Goal: Task Accomplishment & Management: Use online tool/utility

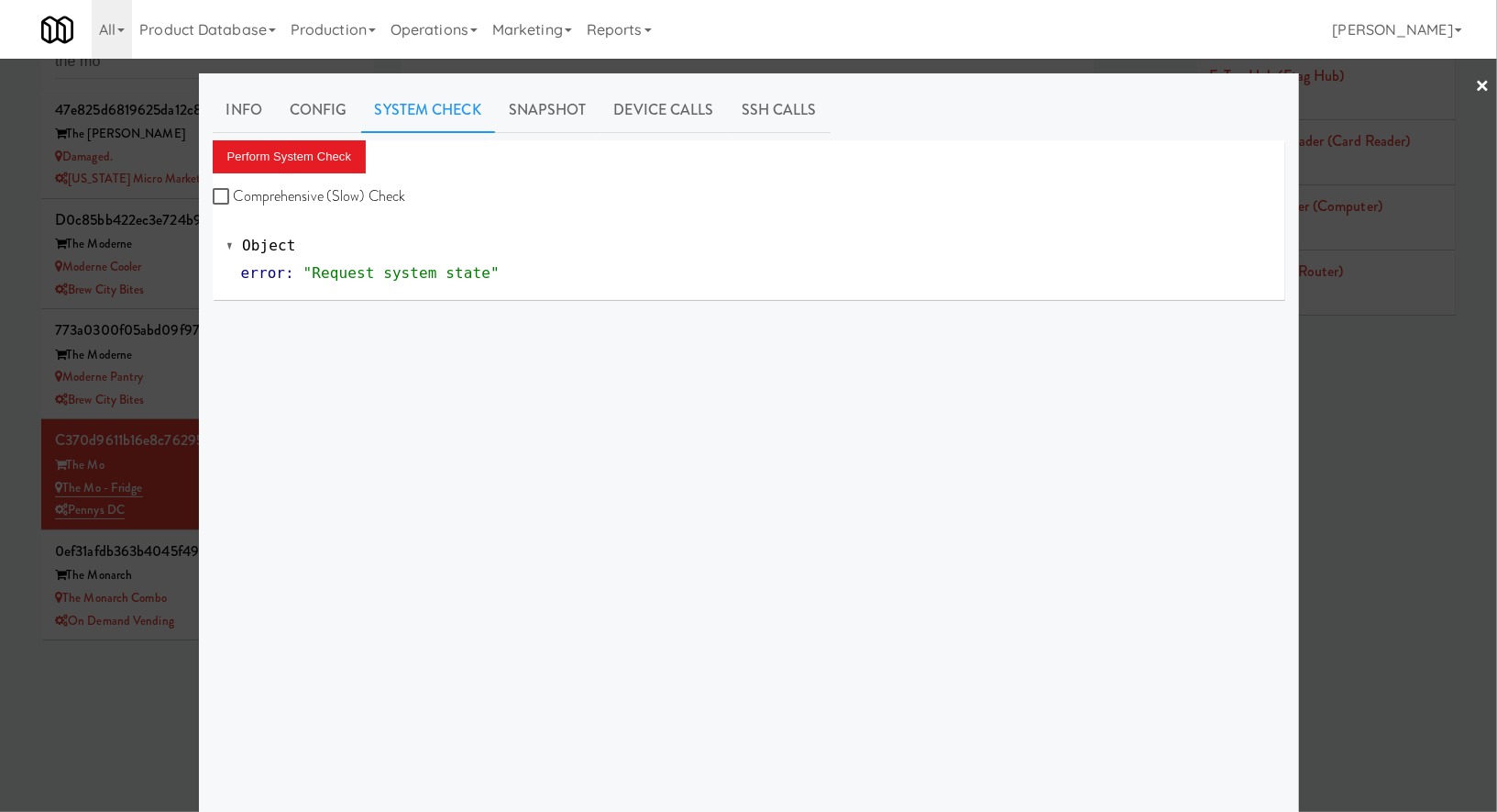
scroll to position [108, 0]
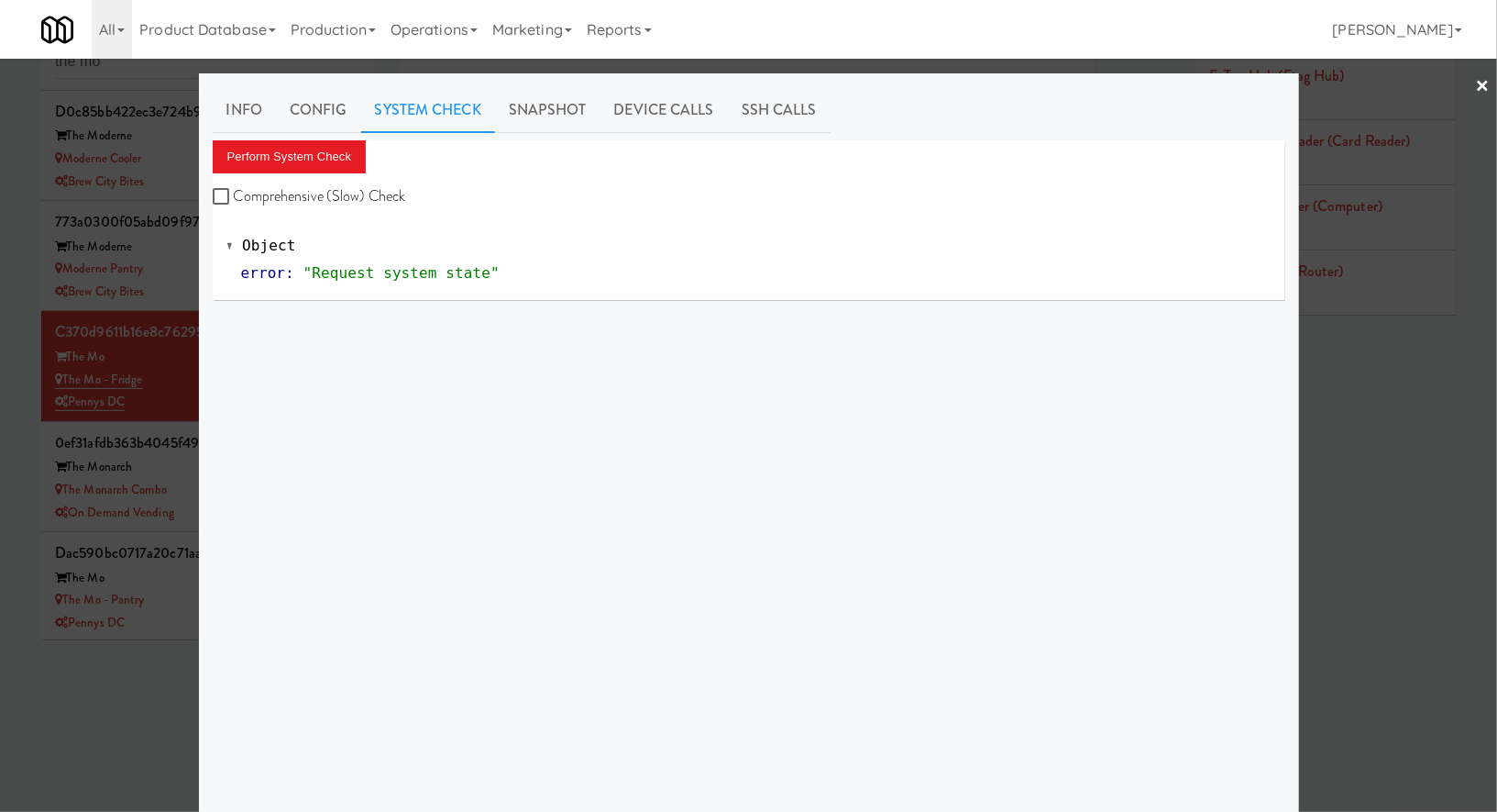
click at [150, 122] on div at bounding box center [748, 406] width 1497 height 812
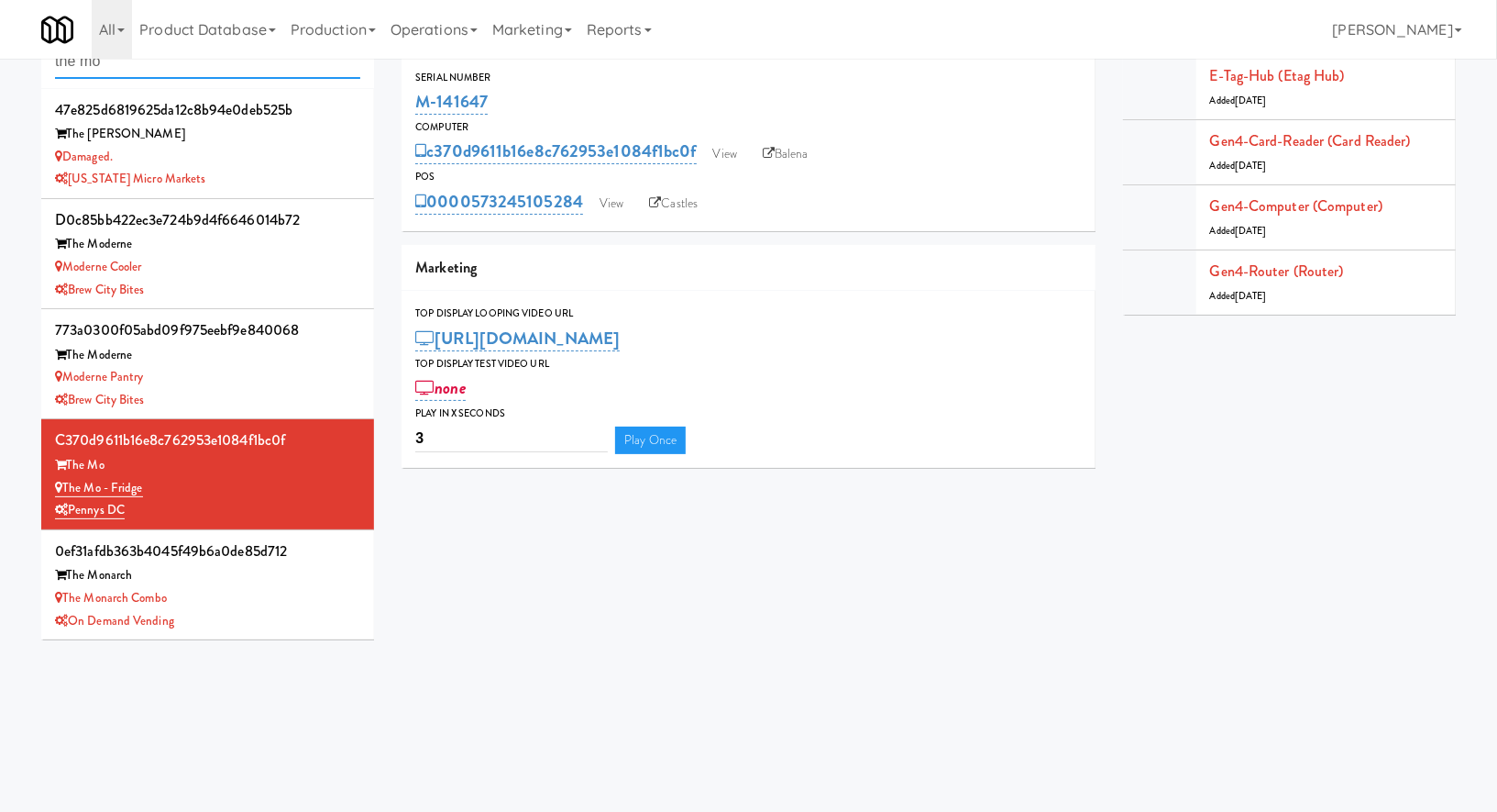
click at [141, 71] on input "the mo" at bounding box center [208, 62] width 305 height 33
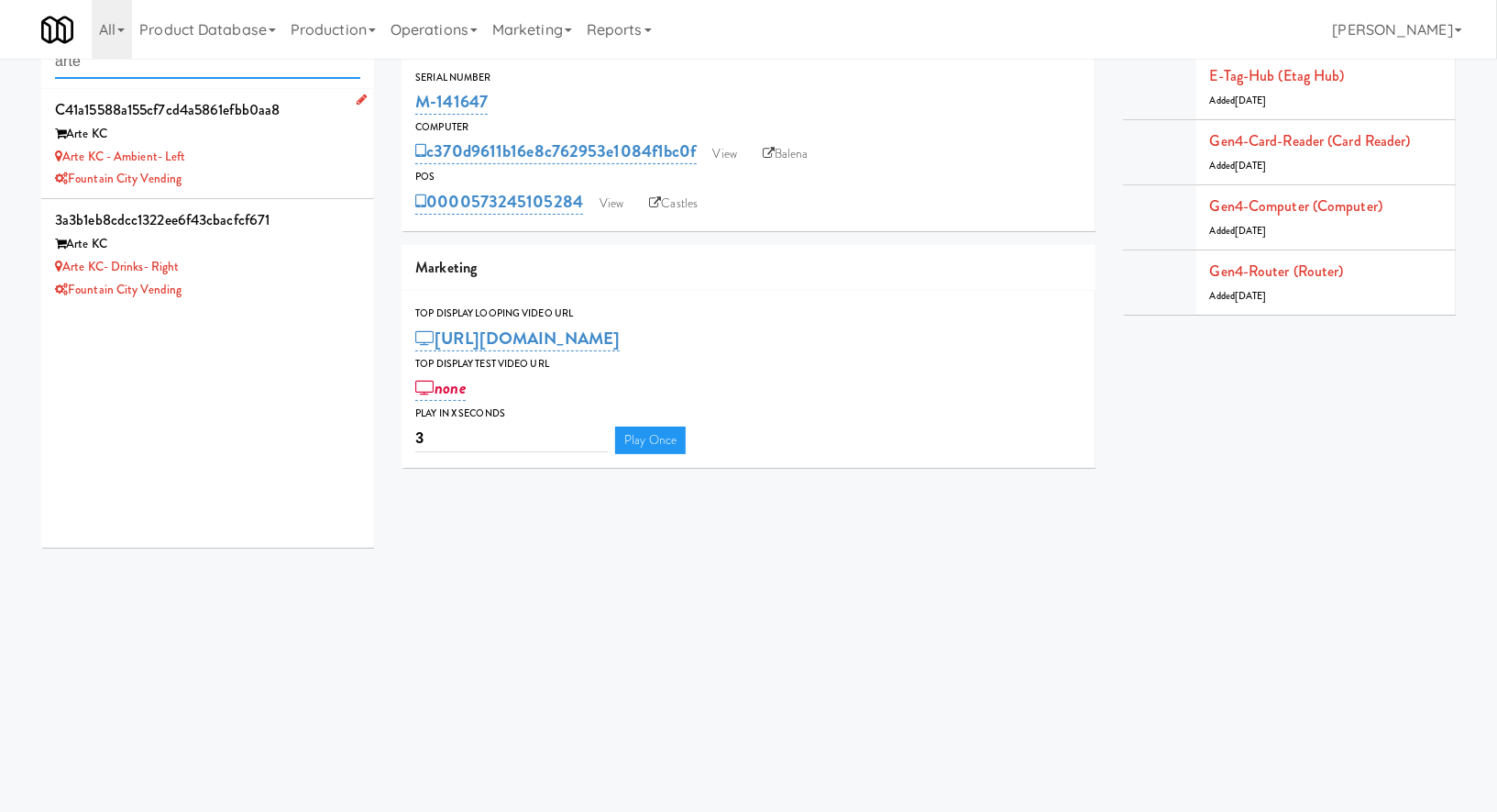
type input "arte"
click at [298, 142] on div "Arte KC" at bounding box center [208, 134] width 305 height 23
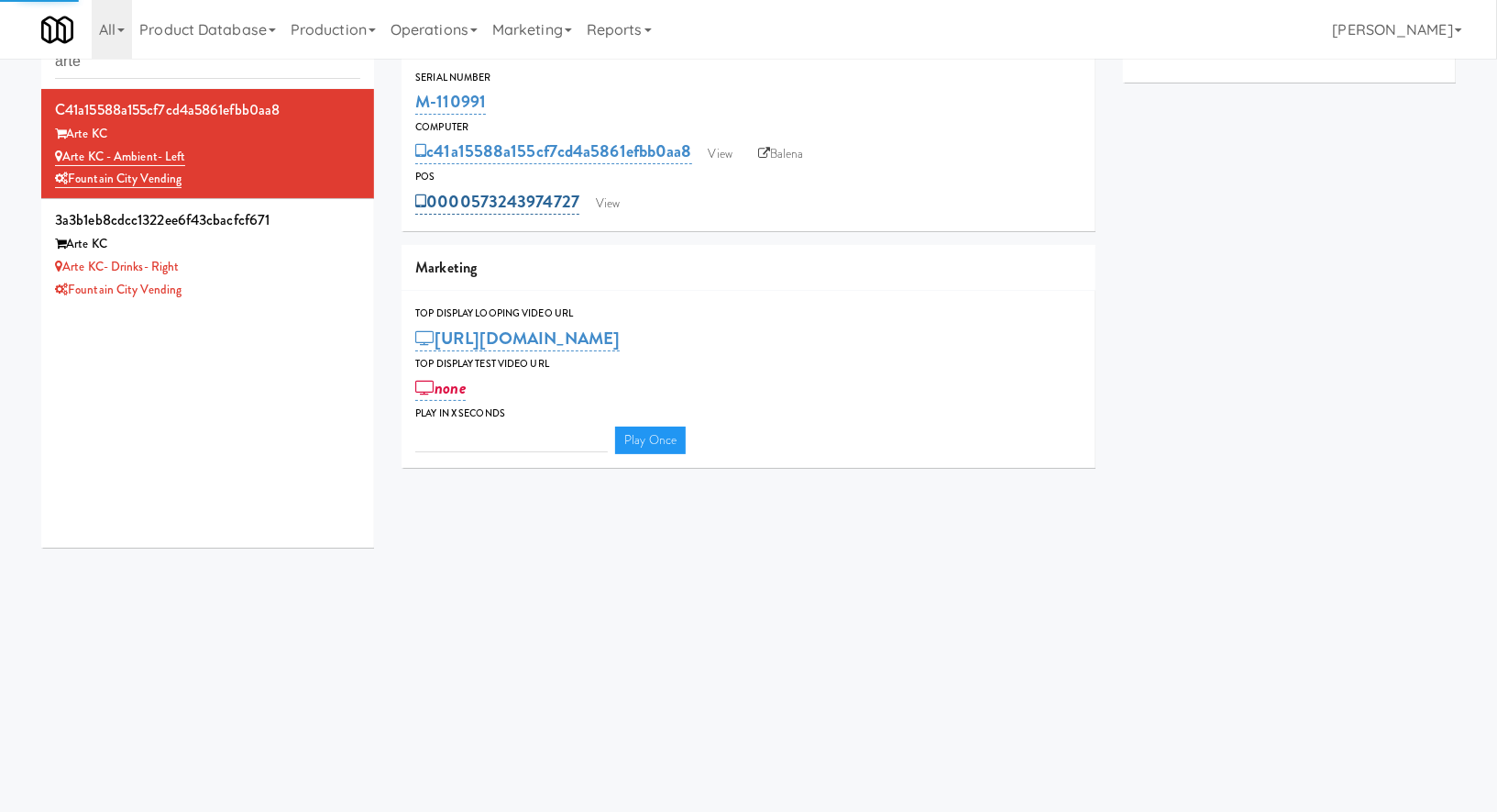
type input "3"
click at [594, 206] on link "View" at bounding box center [607, 204] width 42 height 28
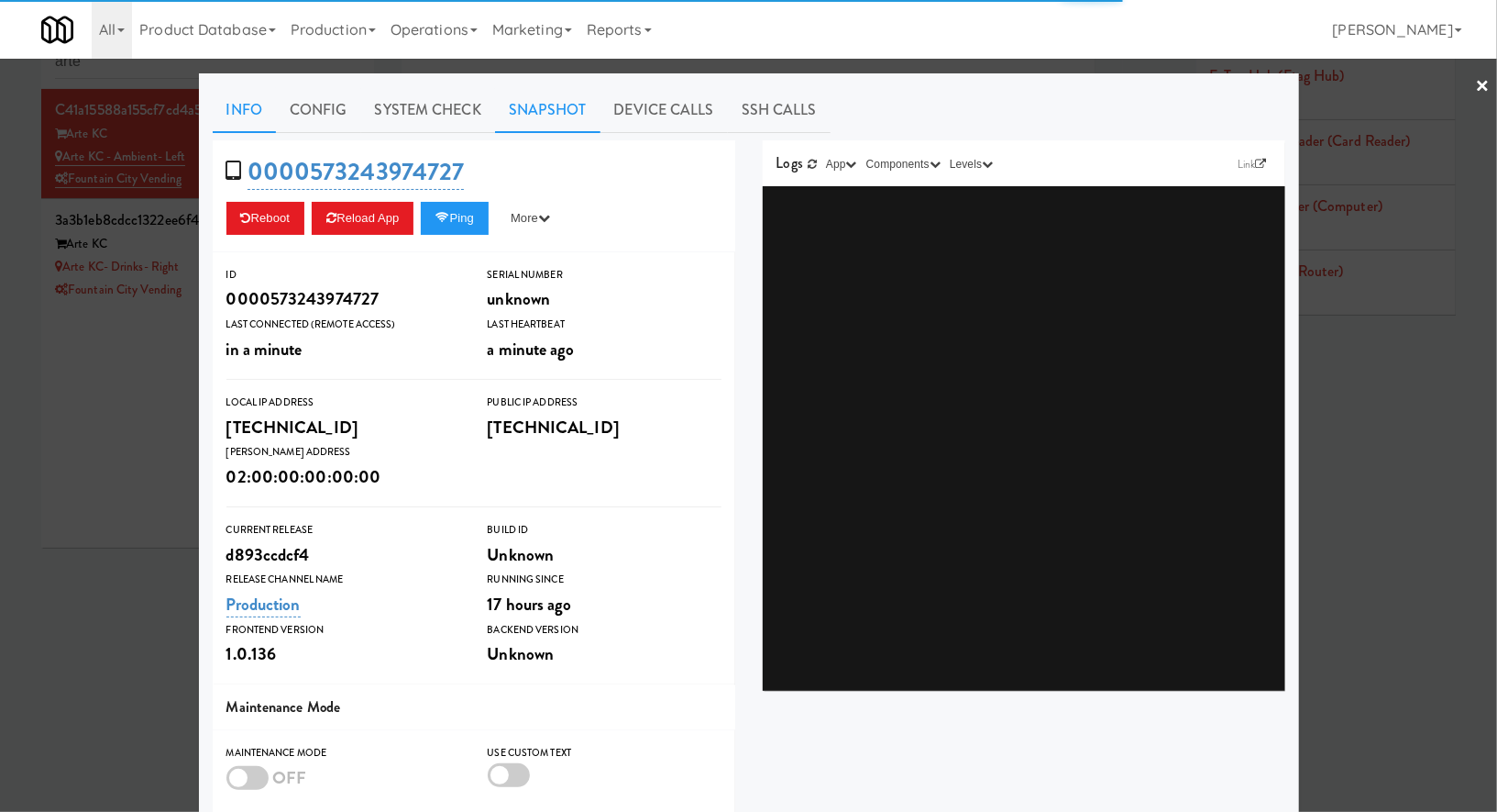
click at [576, 111] on link "Snapshot" at bounding box center [547, 110] width 105 height 46
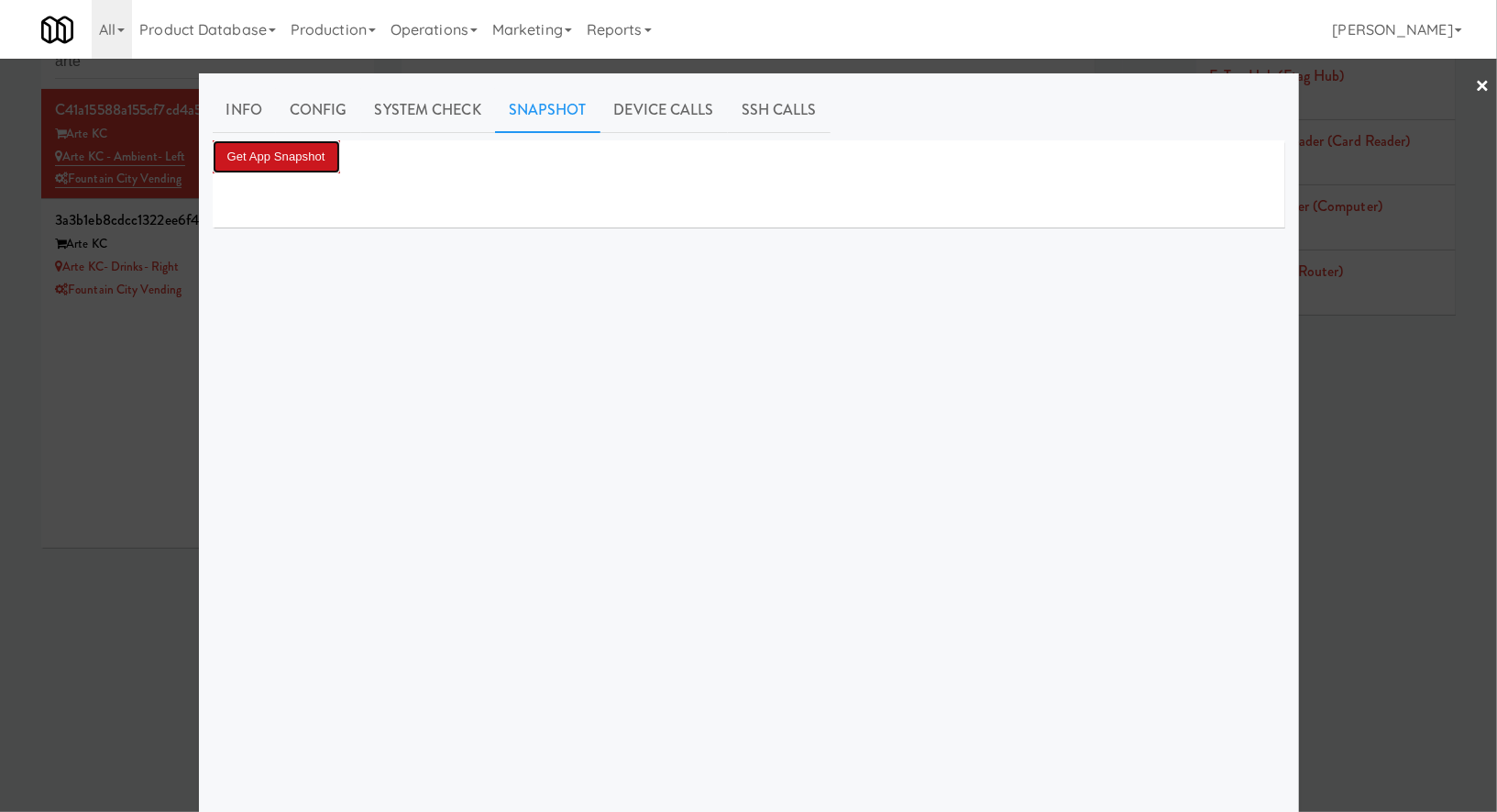
click at [300, 158] on button "Get App Snapshot" at bounding box center [277, 157] width 128 height 33
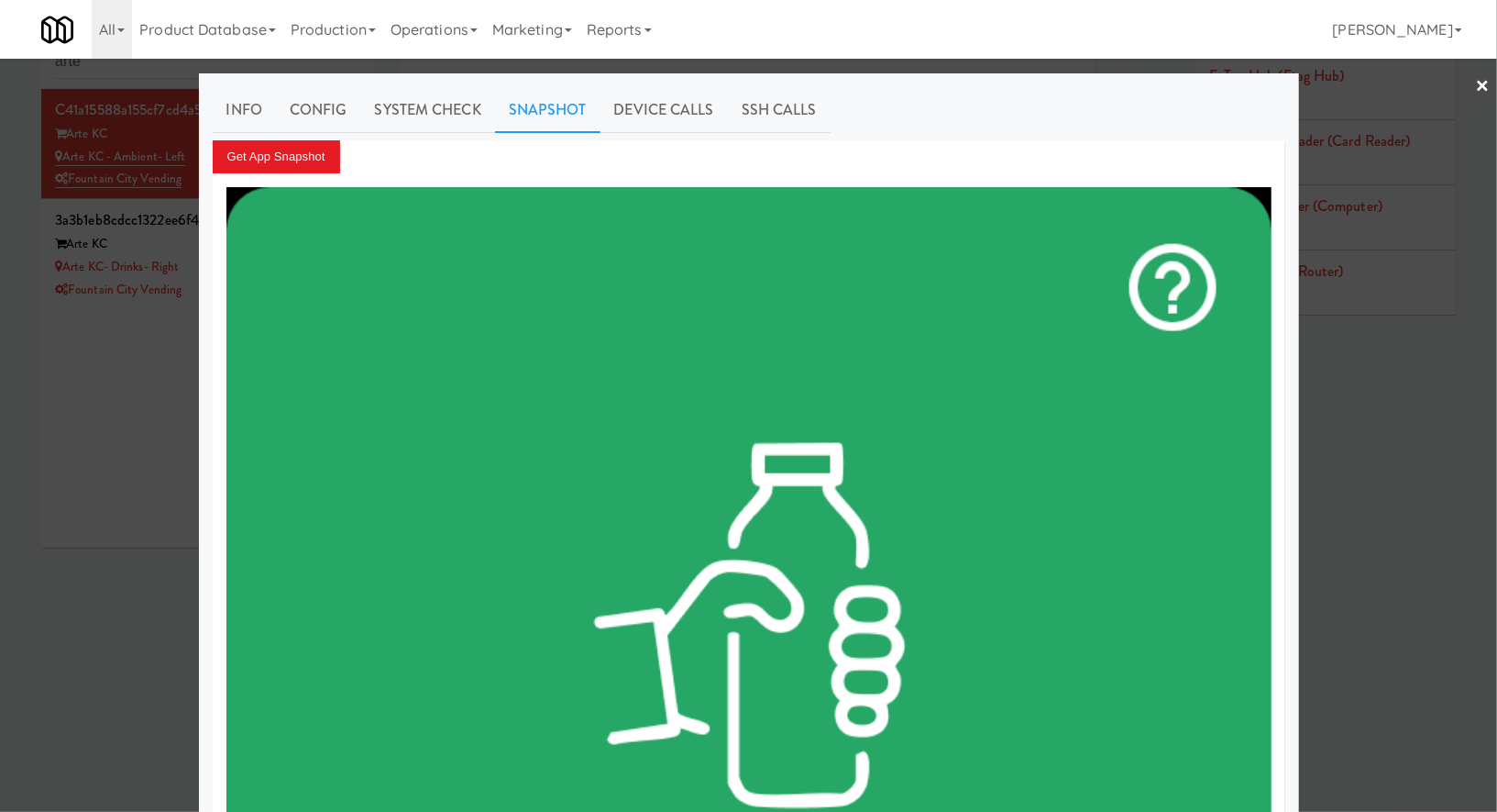
click at [156, 414] on div at bounding box center [748, 406] width 1497 height 812
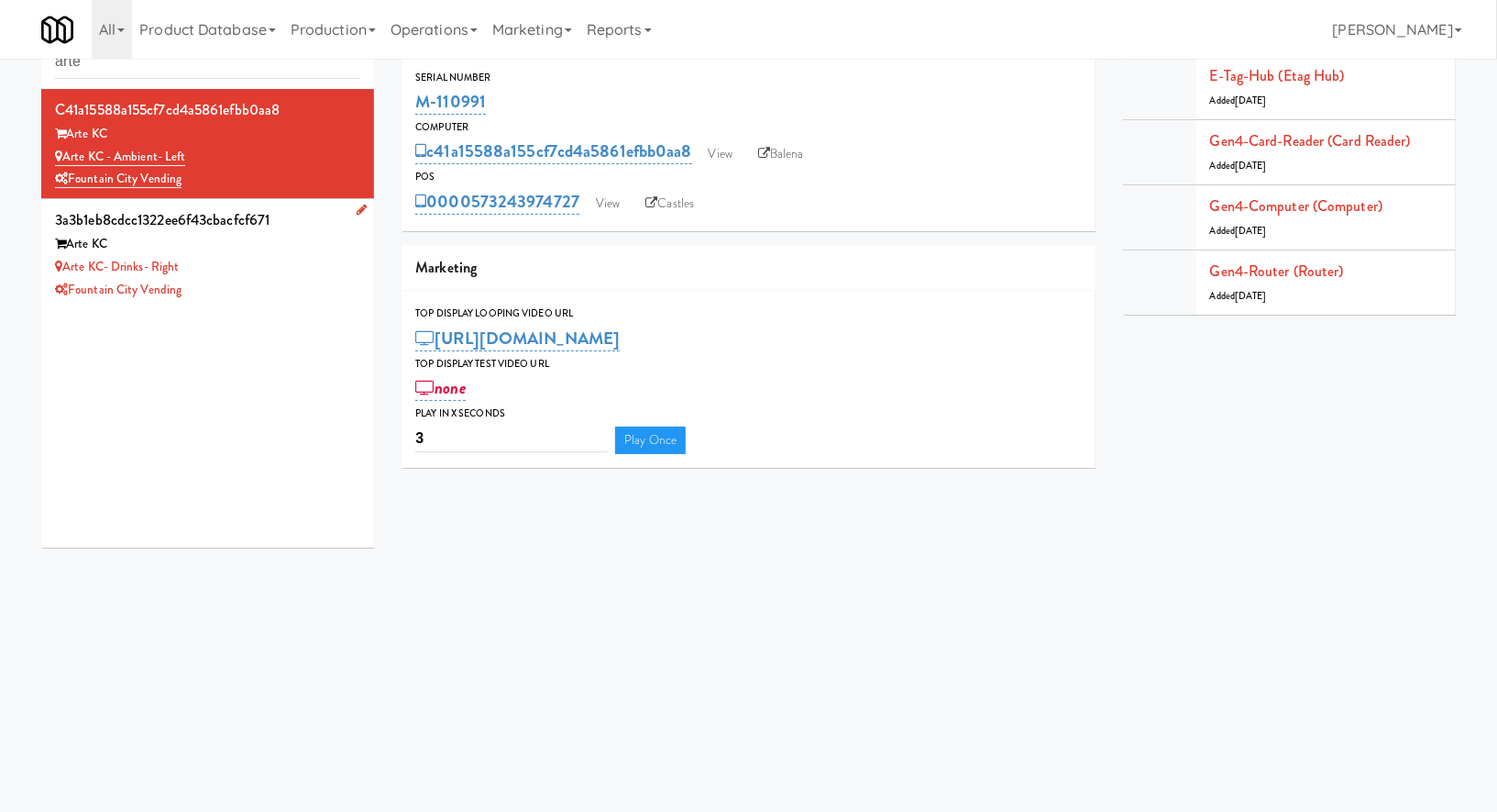
click at [296, 268] on div "Arte KC- Drinks- Right" at bounding box center [208, 267] width 305 height 23
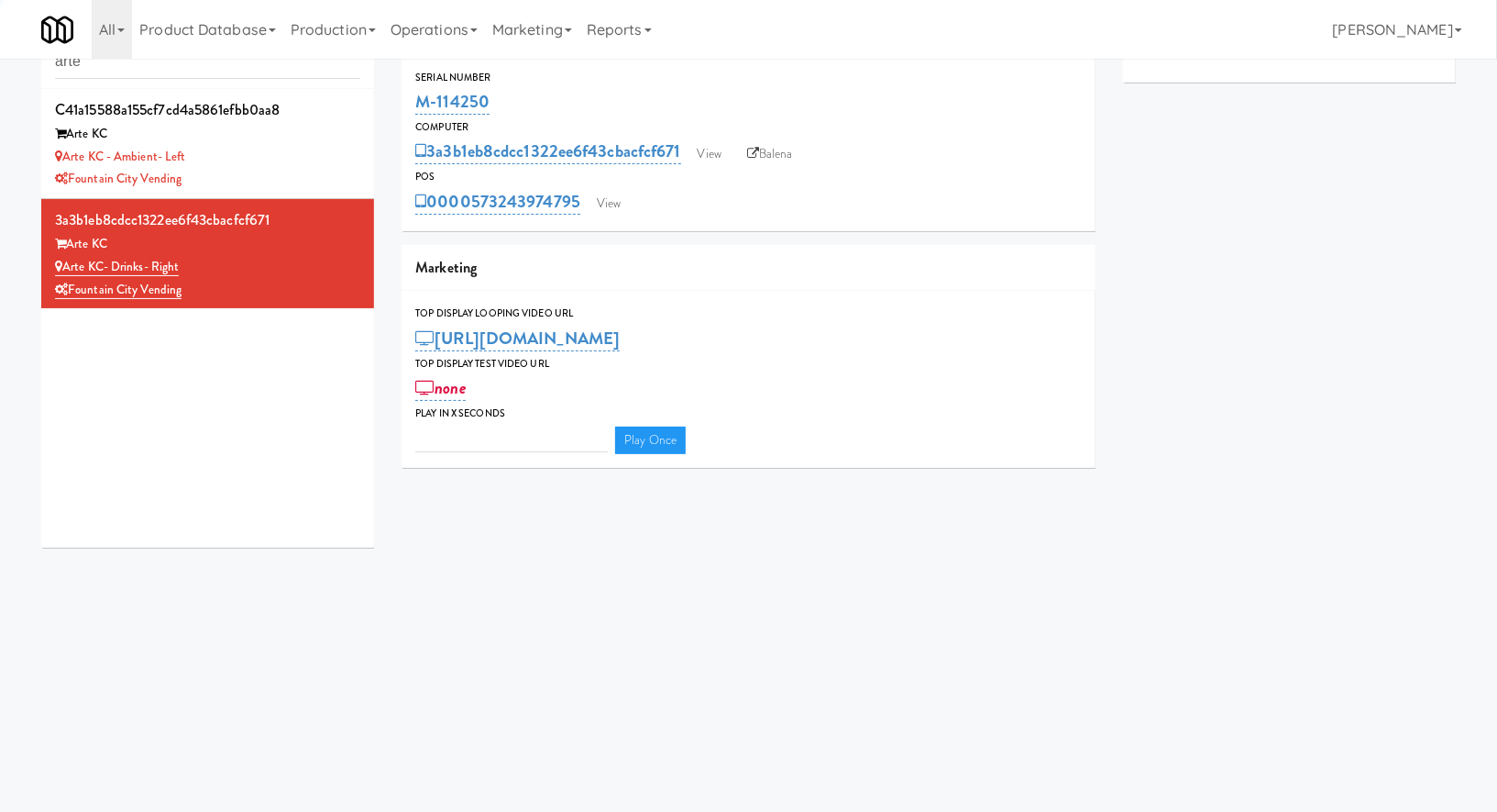
type input "3"
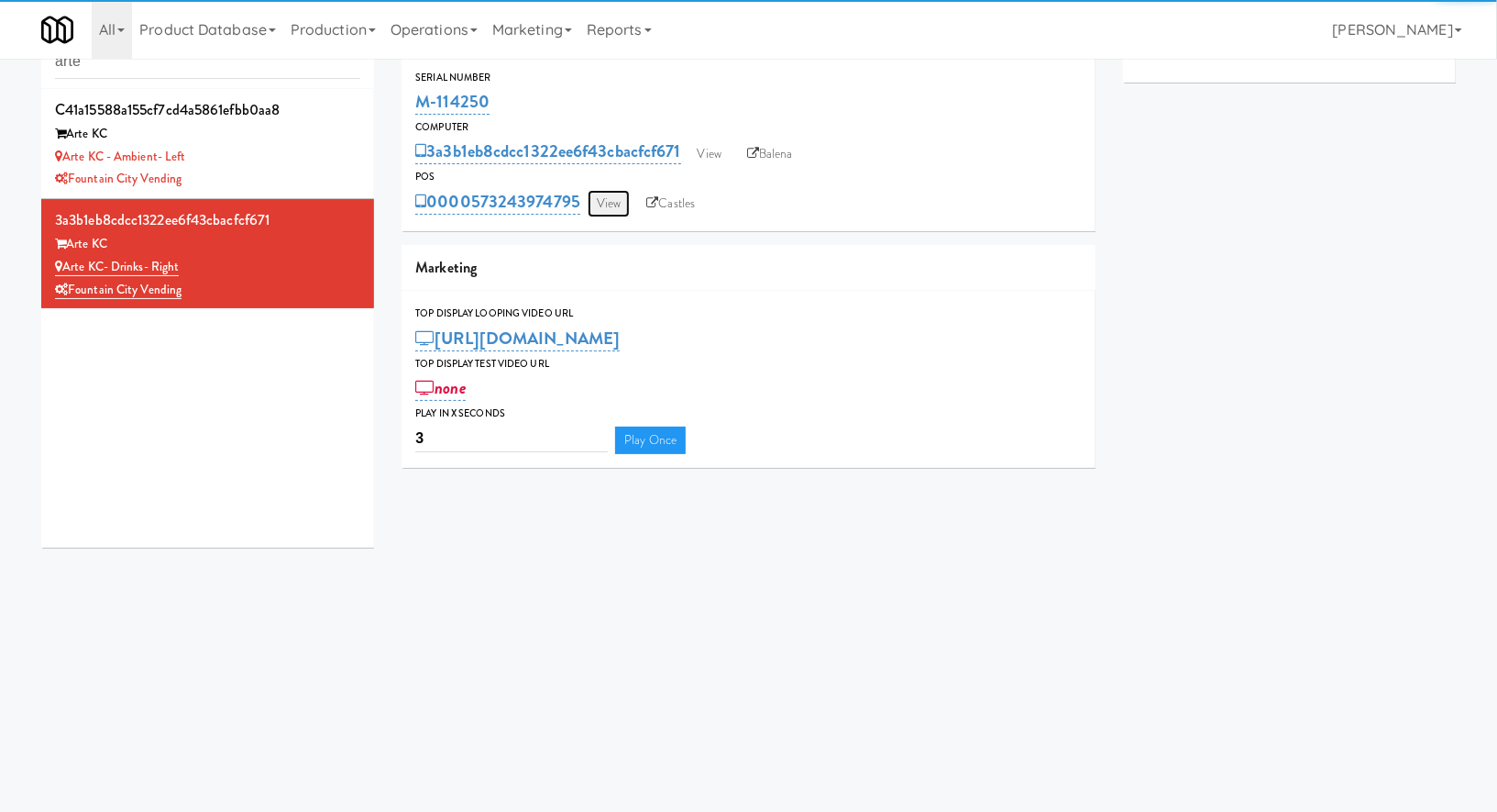
click at [596, 214] on link "View" at bounding box center [608, 204] width 42 height 28
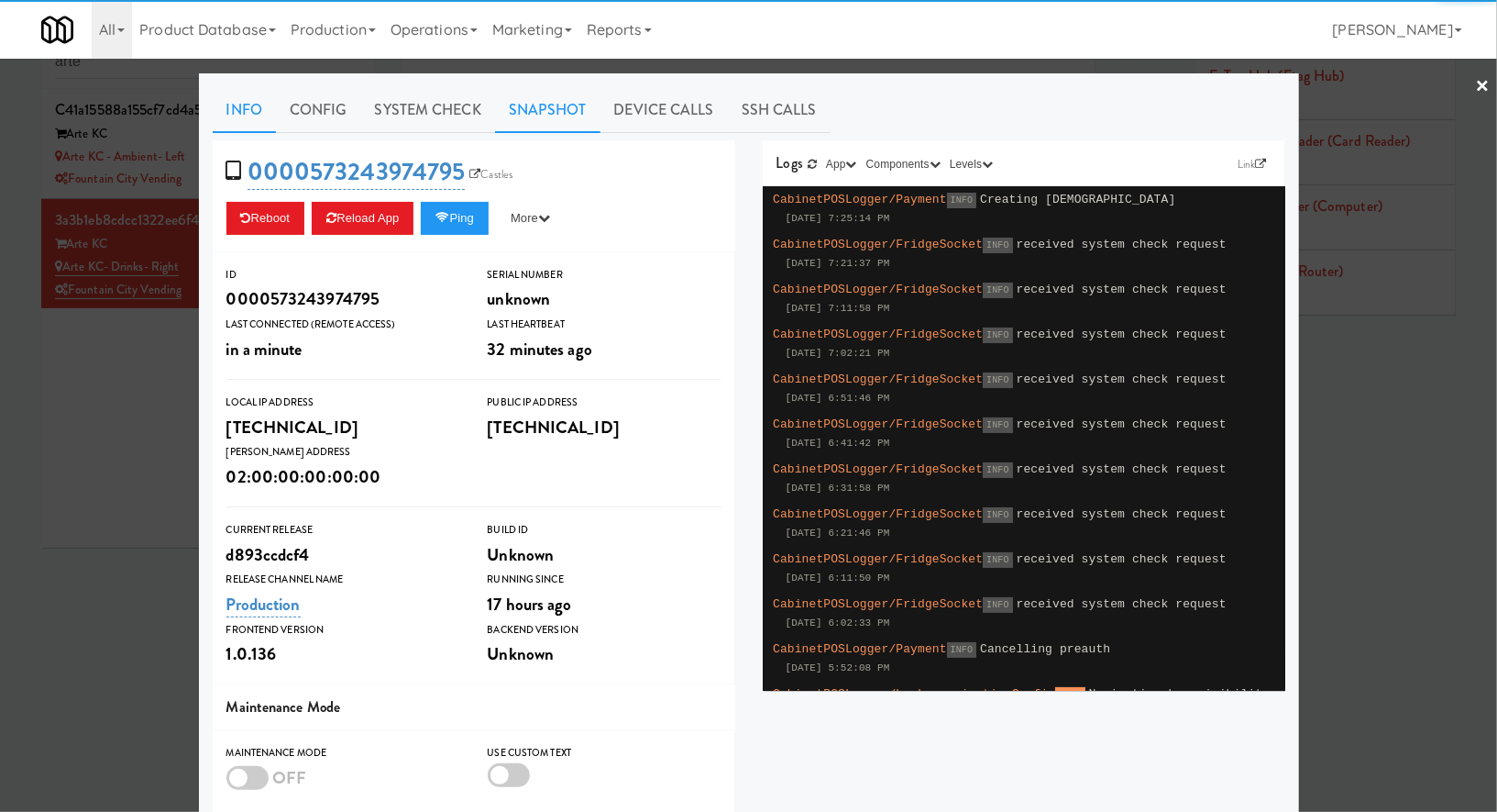
click at [571, 124] on link "Snapshot" at bounding box center [547, 110] width 105 height 46
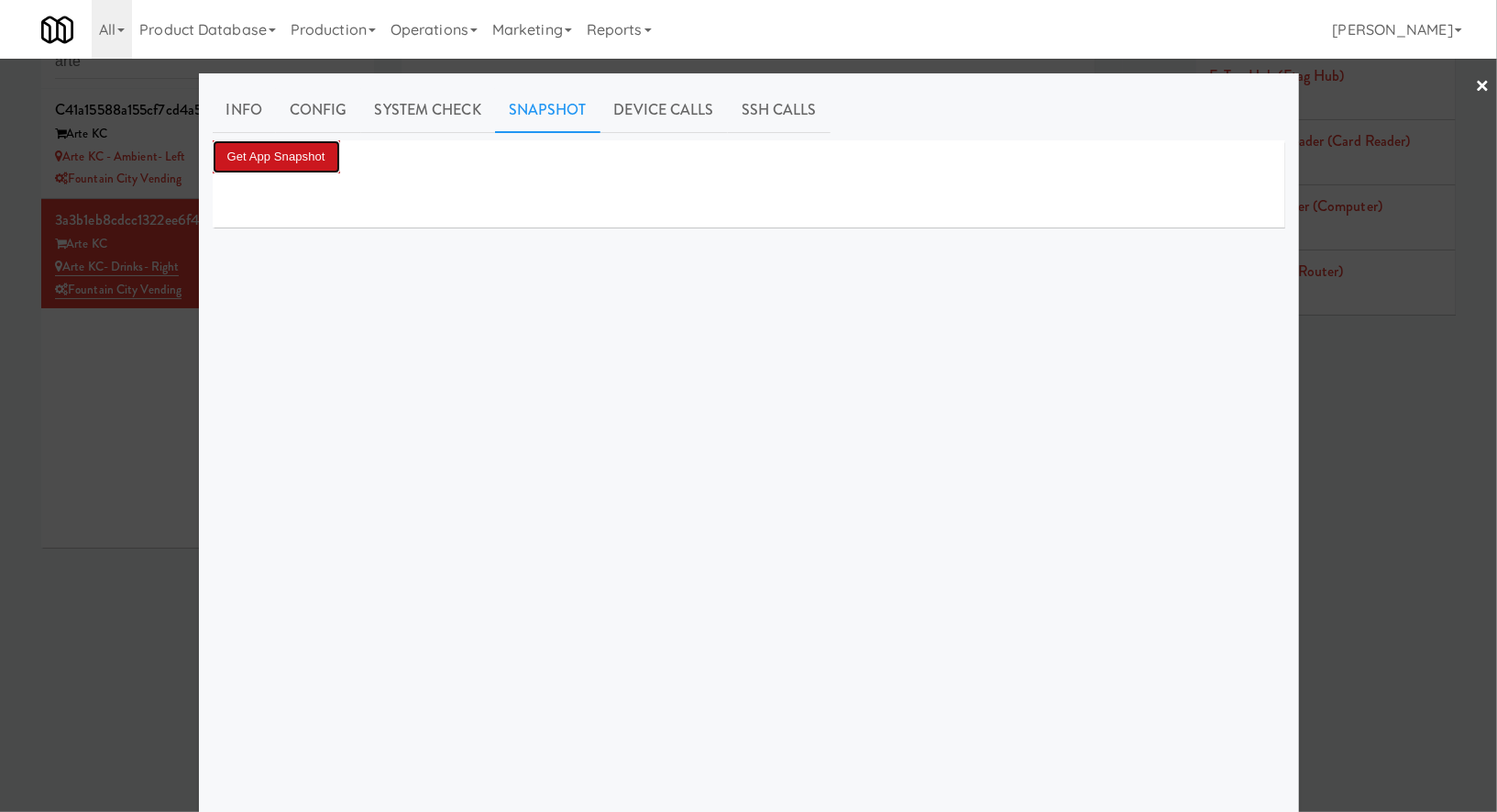
click at [335, 153] on button "Get App Snapshot" at bounding box center [277, 157] width 128 height 33
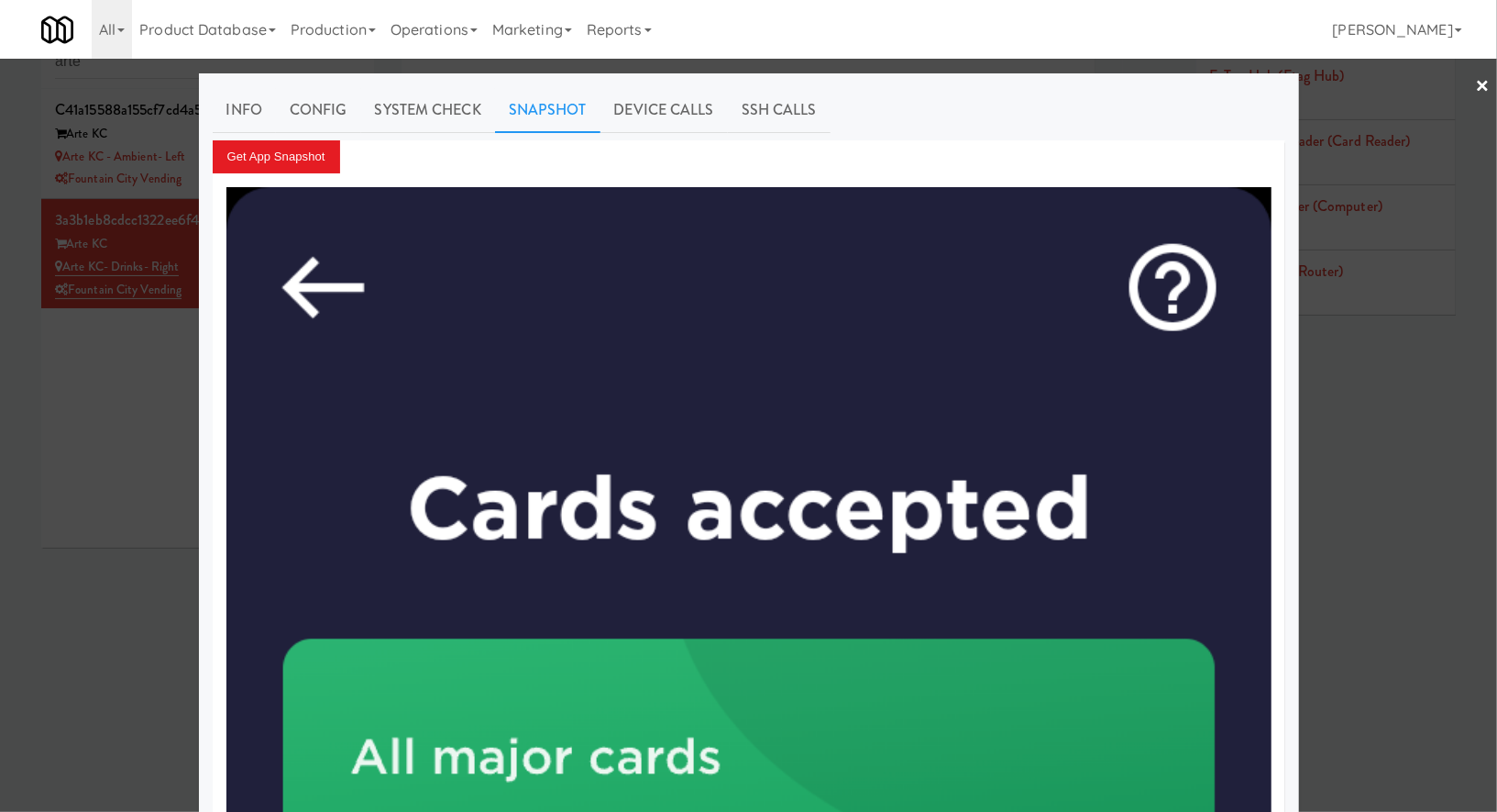
click at [118, 398] on div at bounding box center [748, 406] width 1497 height 812
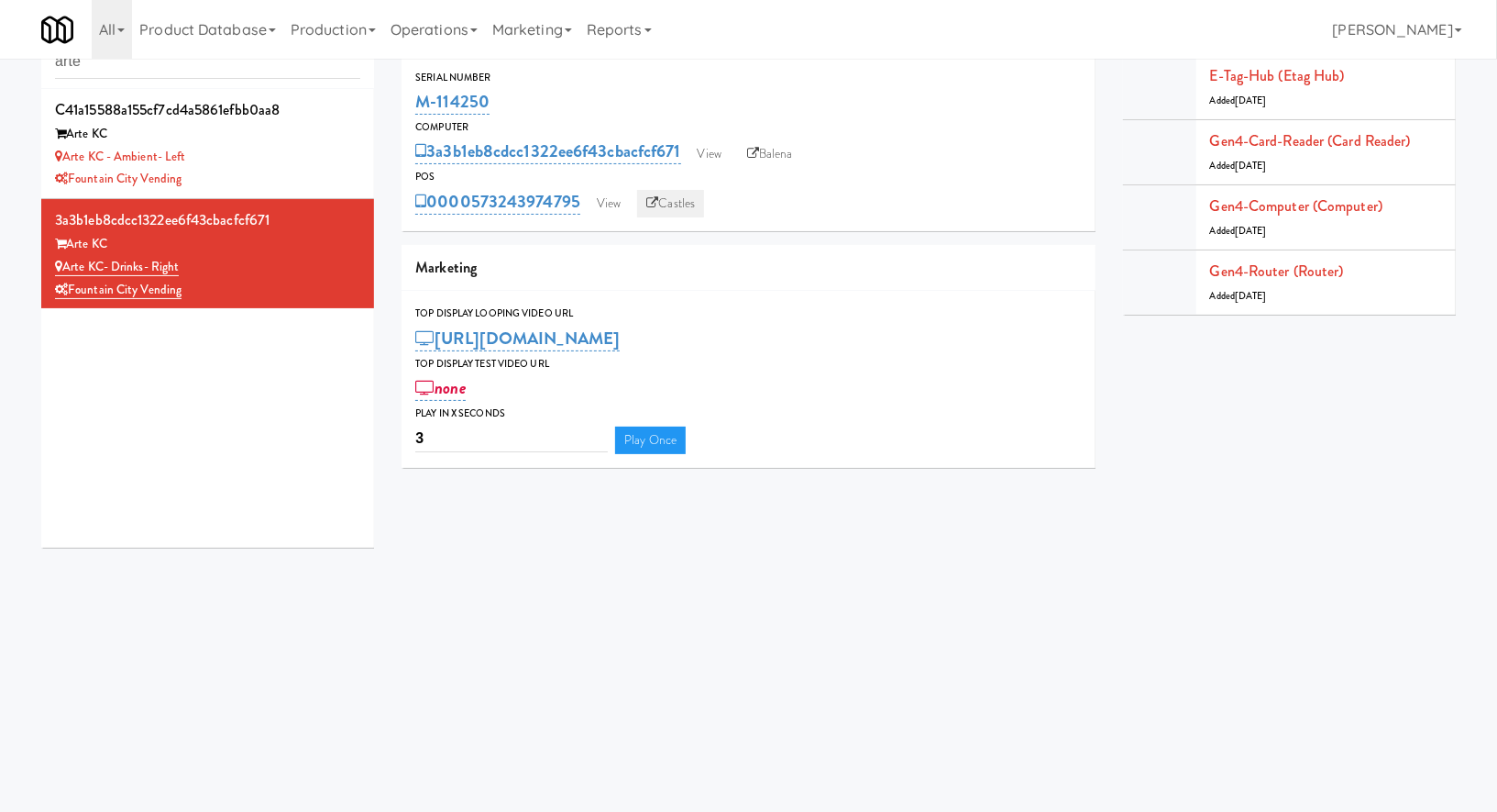
click at [670, 208] on link "Castles" at bounding box center [671, 204] width 67 height 28
click at [774, 154] on link "Balena" at bounding box center [770, 155] width 64 height 28
click at [623, 210] on link "View" at bounding box center [608, 204] width 42 height 28
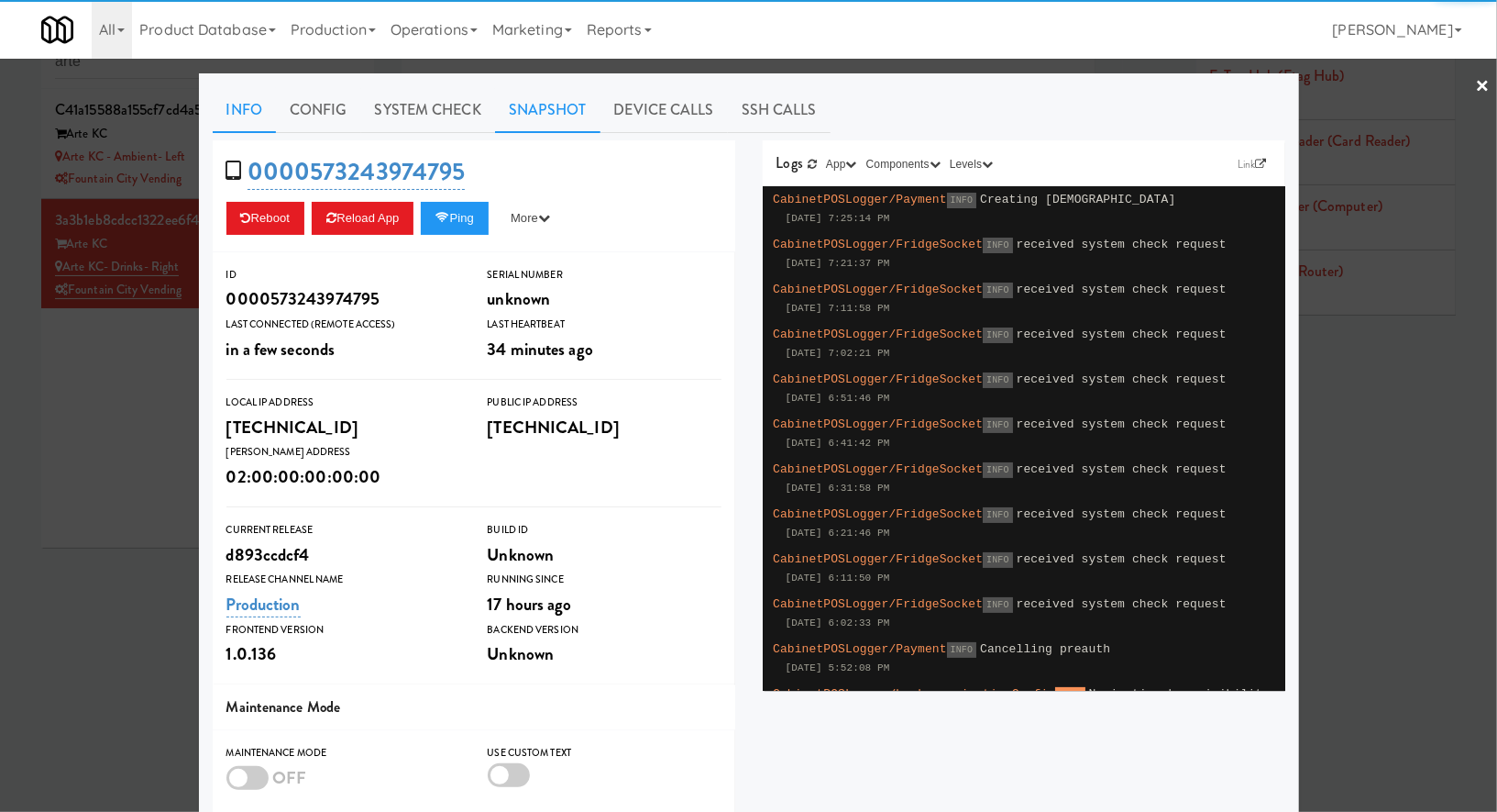
click at [531, 119] on link "Snapshot" at bounding box center [547, 110] width 105 height 46
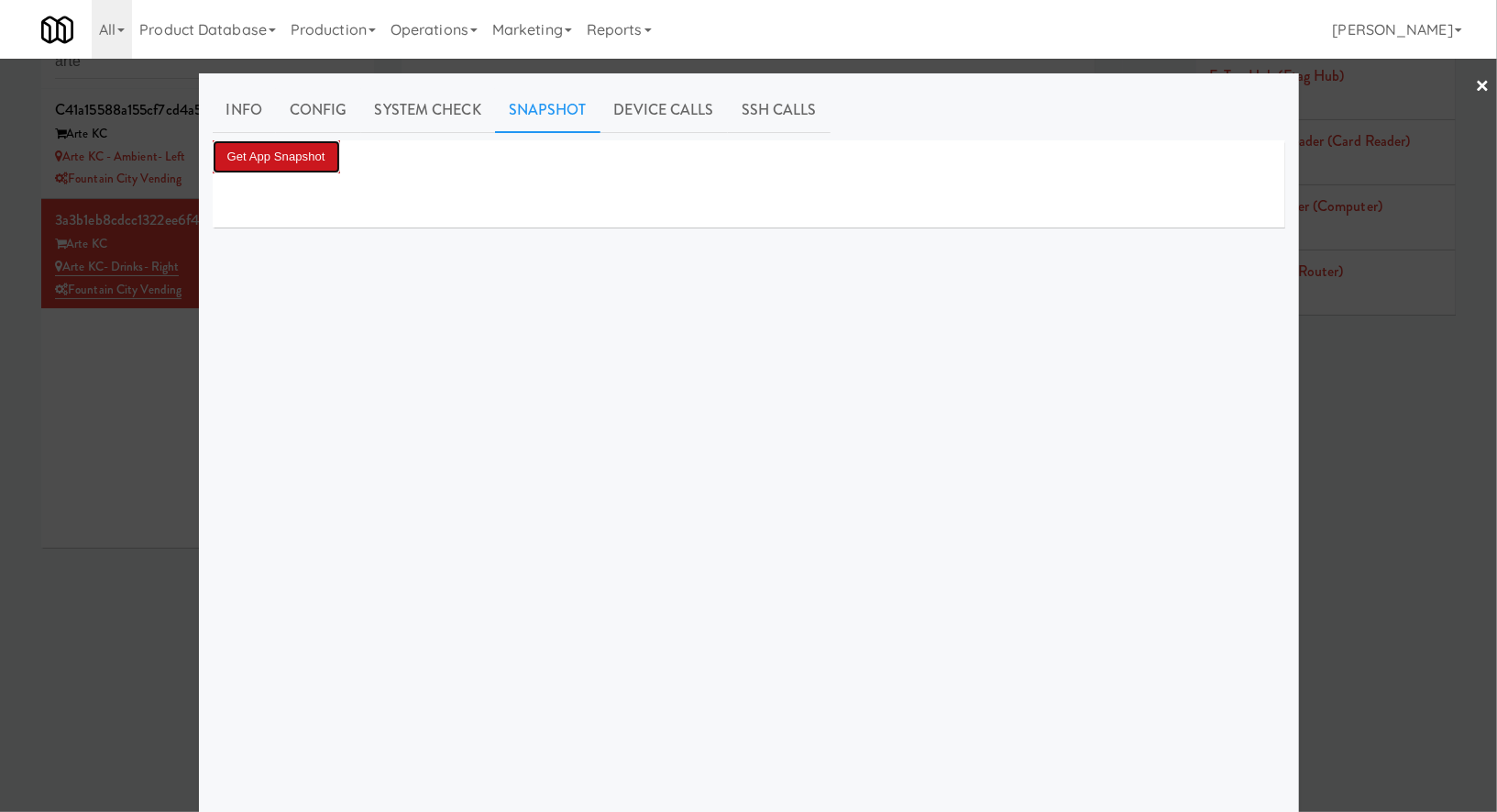
click at [327, 156] on button "Get App Snapshot" at bounding box center [277, 157] width 128 height 33
click at [294, 165] on button "Get App Snapshot" at bounding box center [277, 157] width 128 height 33
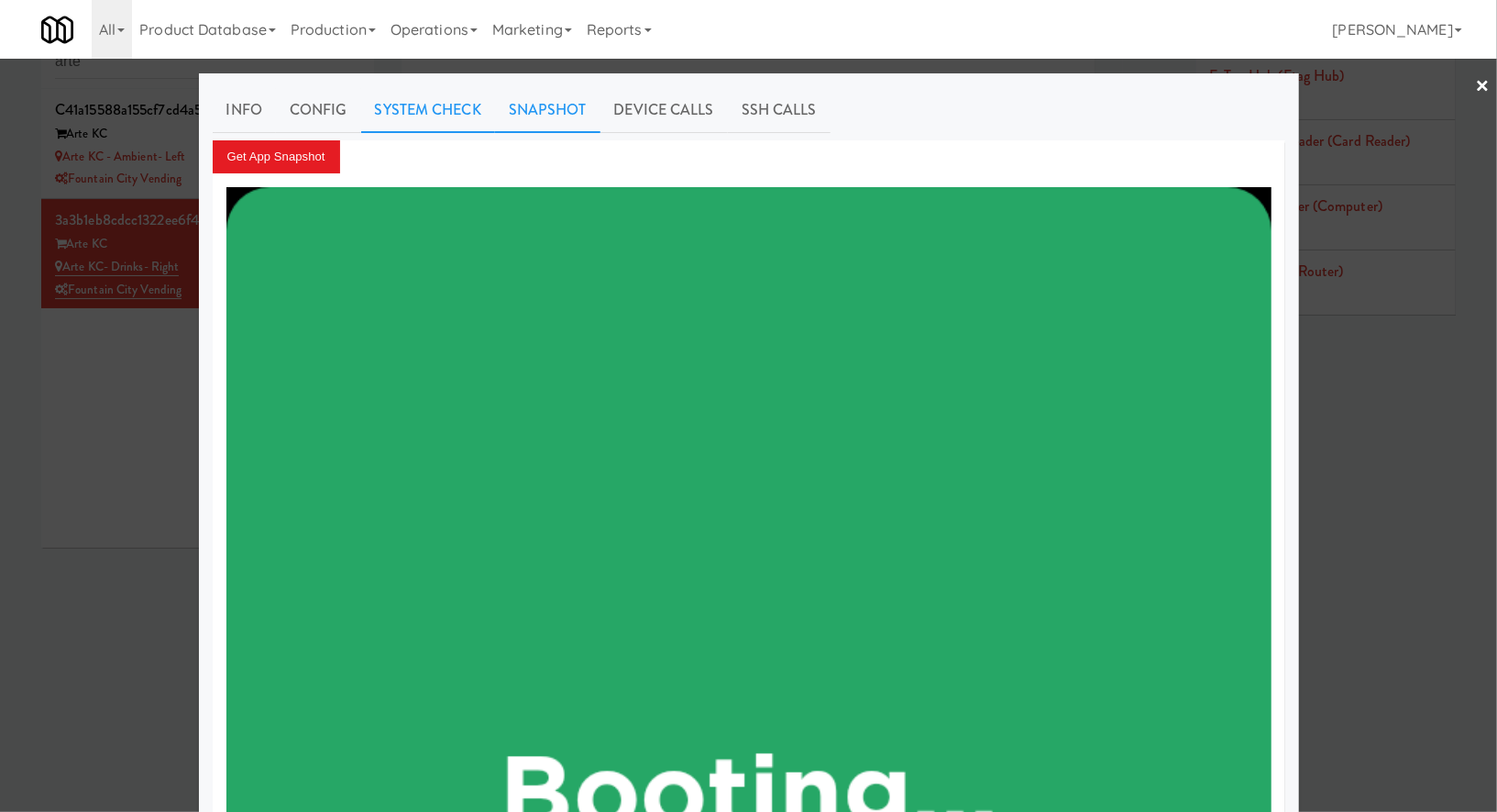
click at [397, 125] on link "System Check" at bounding box center [428, 110] width 134 height 46
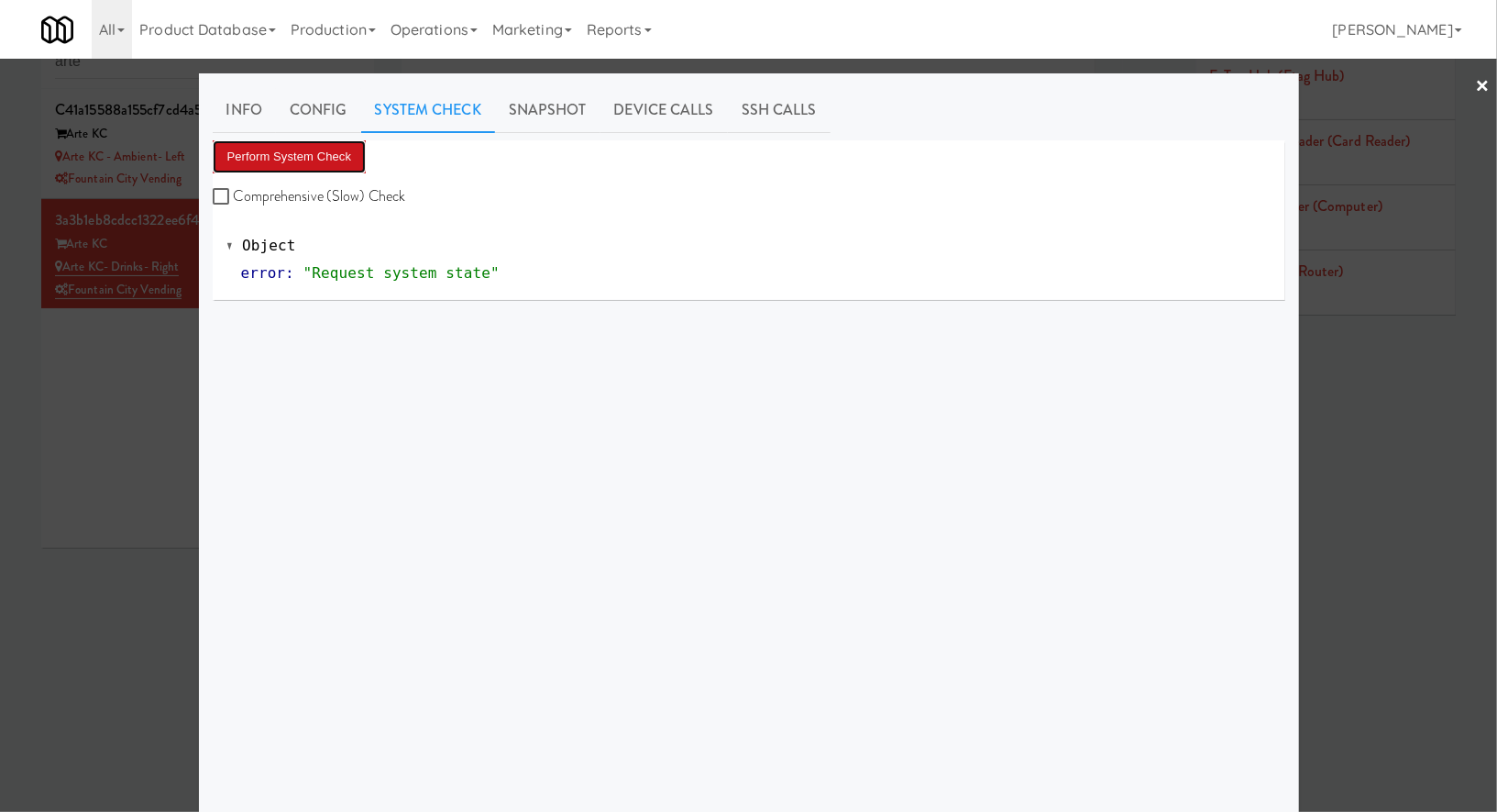
click at [323, 155] on button "Perform System Check" at bounding box center [289, 157] width 155 height 33
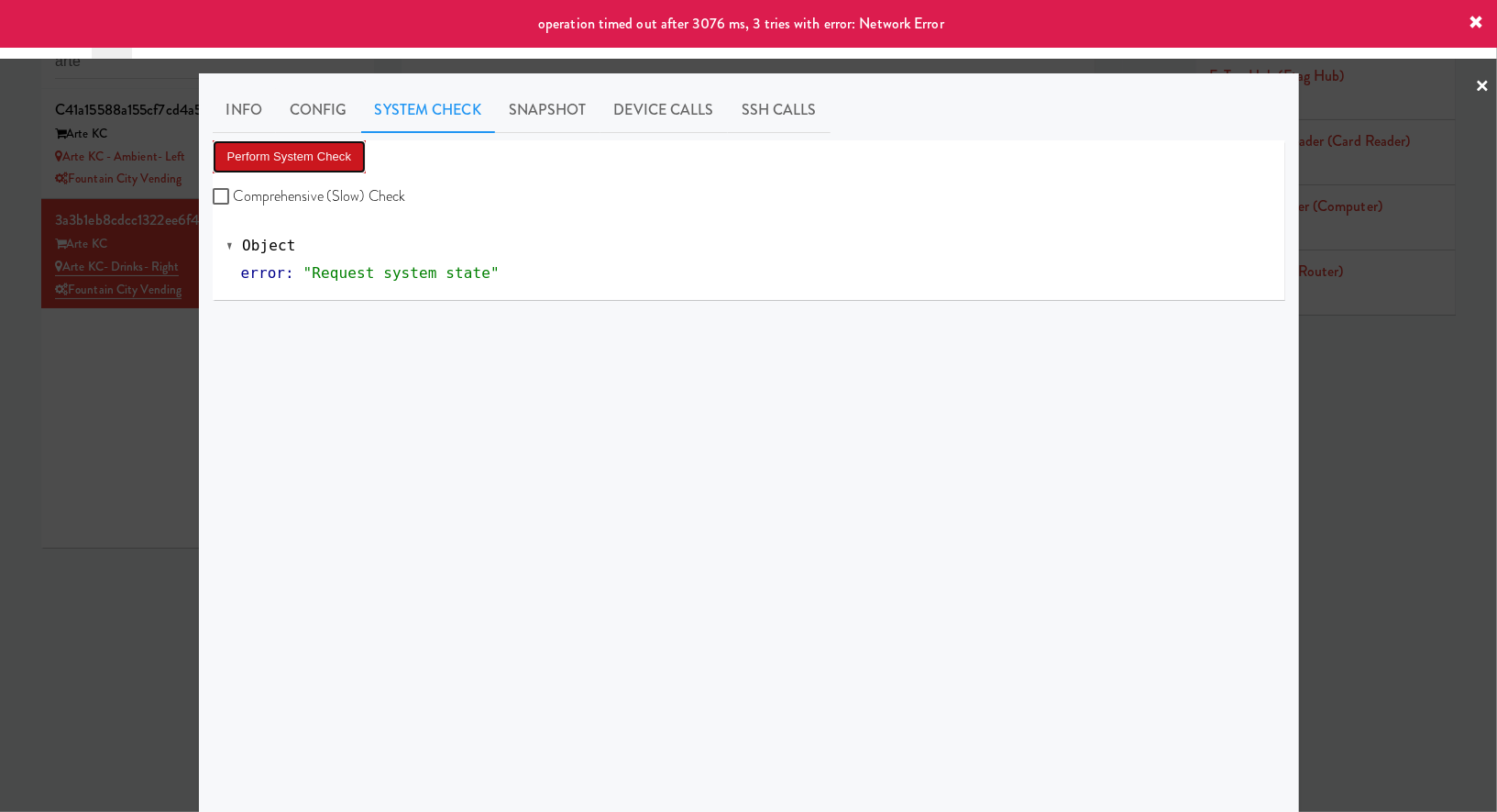
click at [348, 155] on button "Perform System Check" at bounding box center [289, 157] width 155 height 33
